Goal: Browse casually

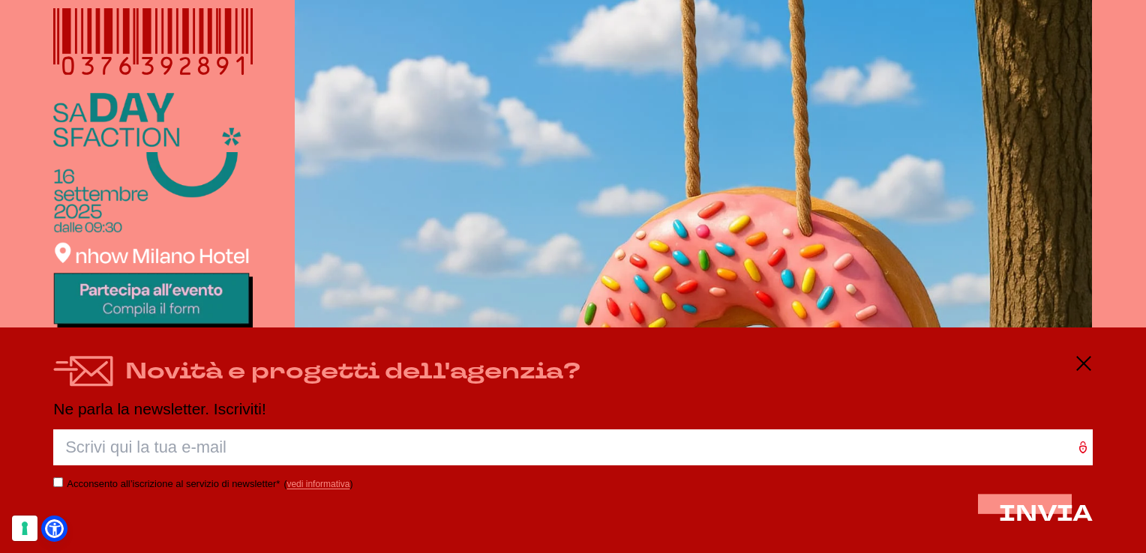
scroll to position [450, 0]
click at [1081, 364] on icon at bounding box center [1084, 364] width 18 height 18
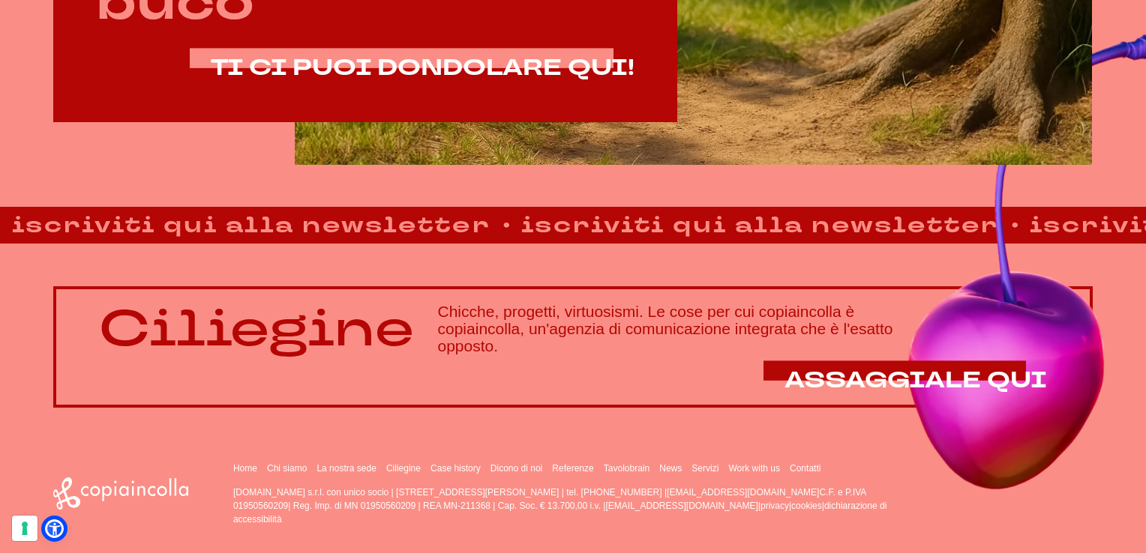
scroll to position [1041, 0]
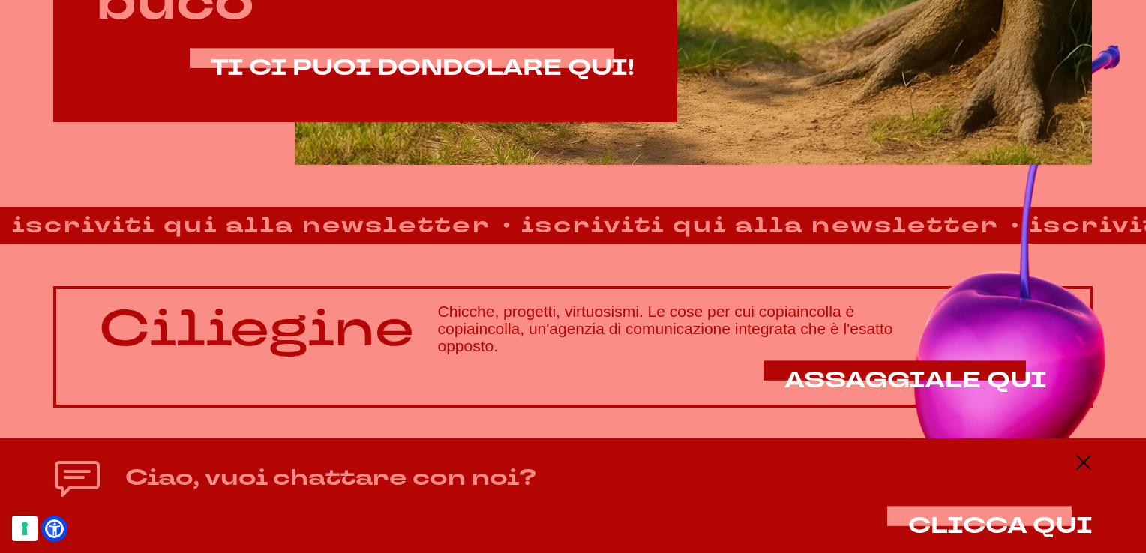
scroll to position [1041, 0]
